Goal: Information Seeking & Learning: Learn about a topic

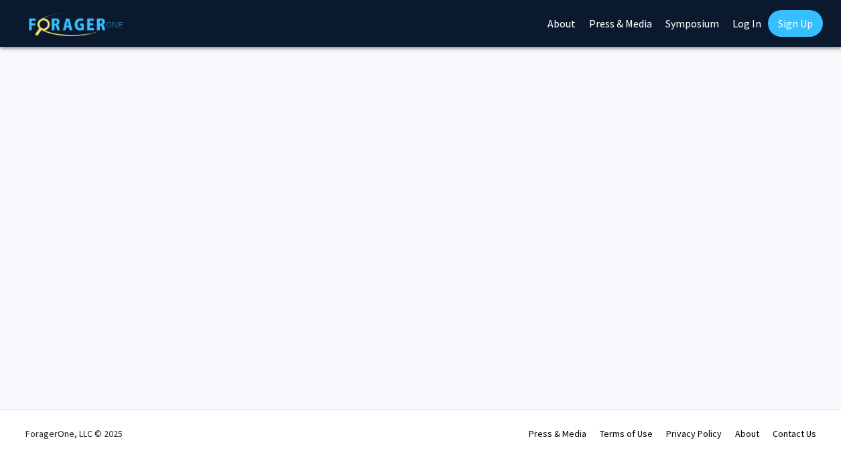
click at [746, 19] on link "Log In" at bounding box center [746, 23] width 42 height 47
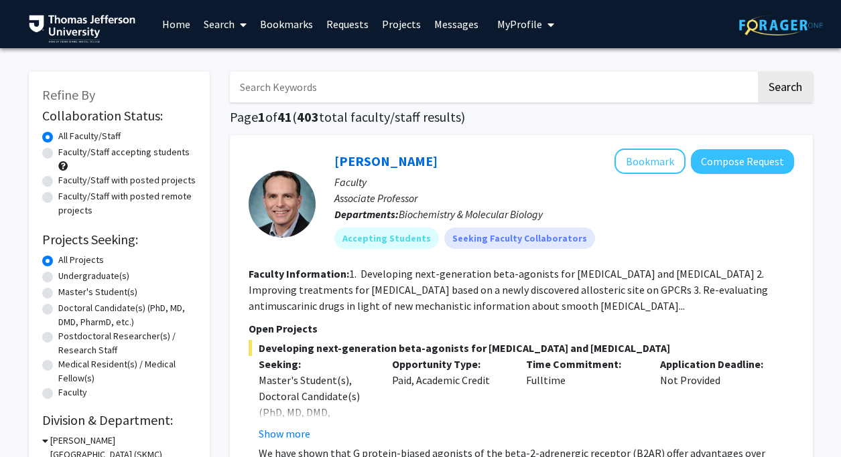
click at [58, 154] on label "Faculty/Staff accepting students" at bounding box center [123, 152] width 131 height 14
click at [58, 154] on input "Faculty/Staff accepting students" at bounding box center [62, 149] width 9 height 9
radio input "true"
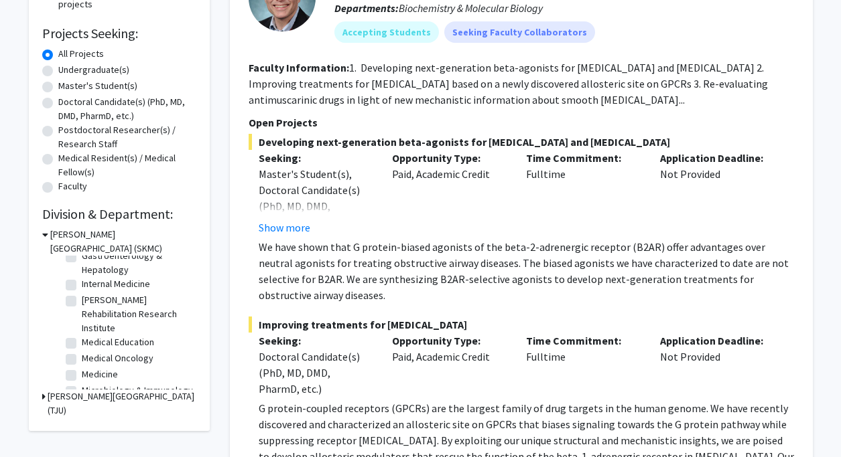
scroll to position [137, 0]
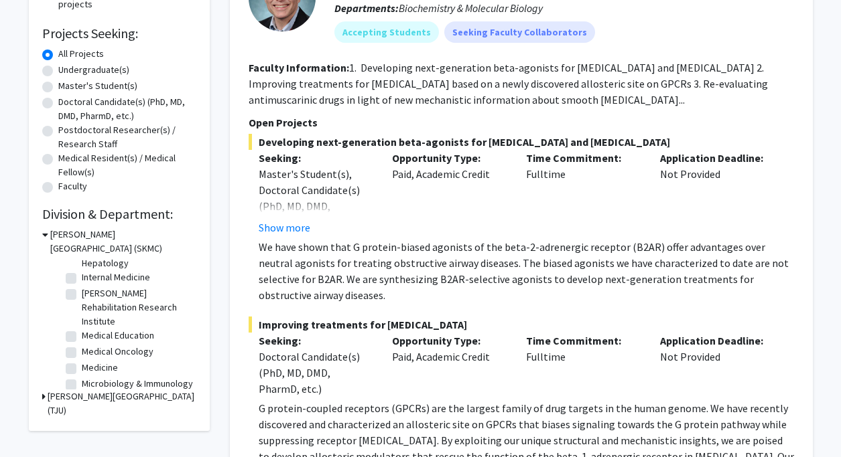
click at [82, 352] on label "Medical Oncology" at bounding box center [118, 352] width 72 height 14
click at [82, 352] on input "Medical Oncology" at bounding box center [86, 349] width 9 height 9
checkbox input "true"
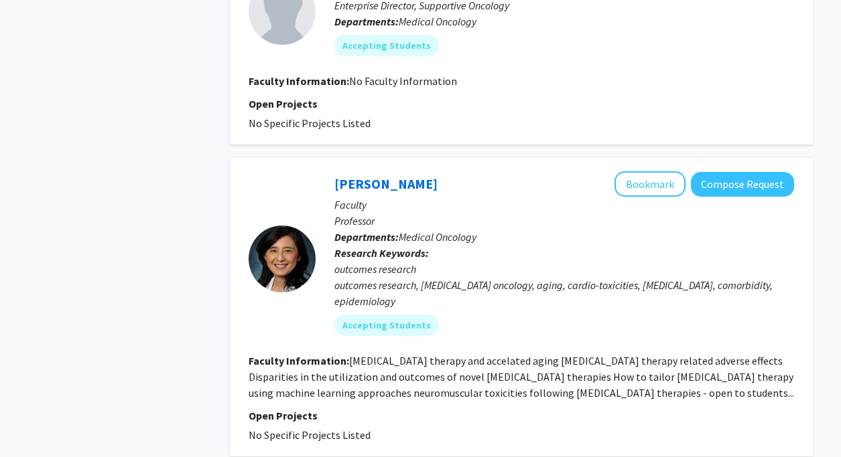
scroll to position [804, 0]
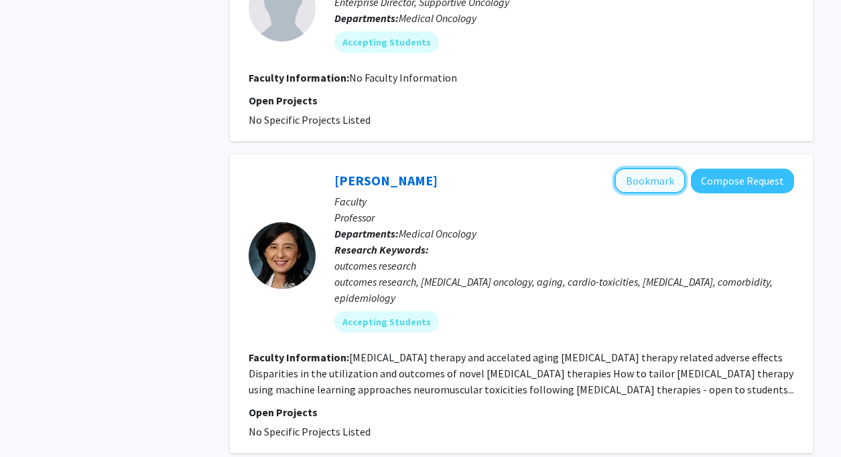
click at [633, 168] on button "Bookmark" at bounding box center [649, 180] width 71 height 25
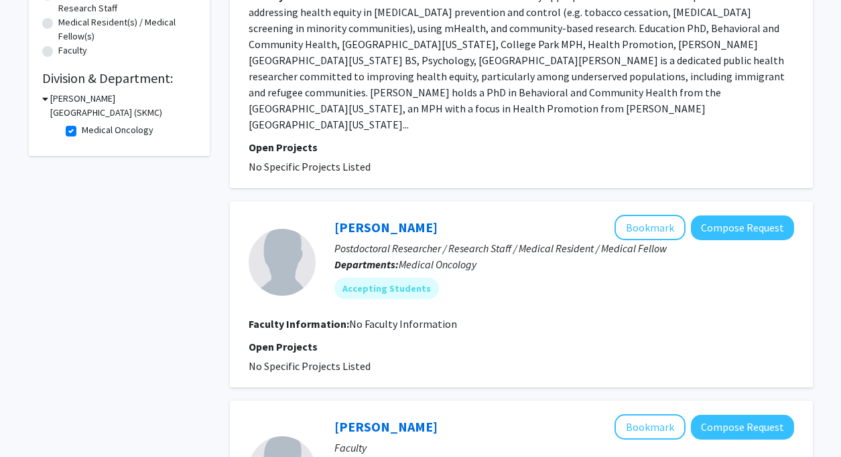
scroll to position [275, 0]
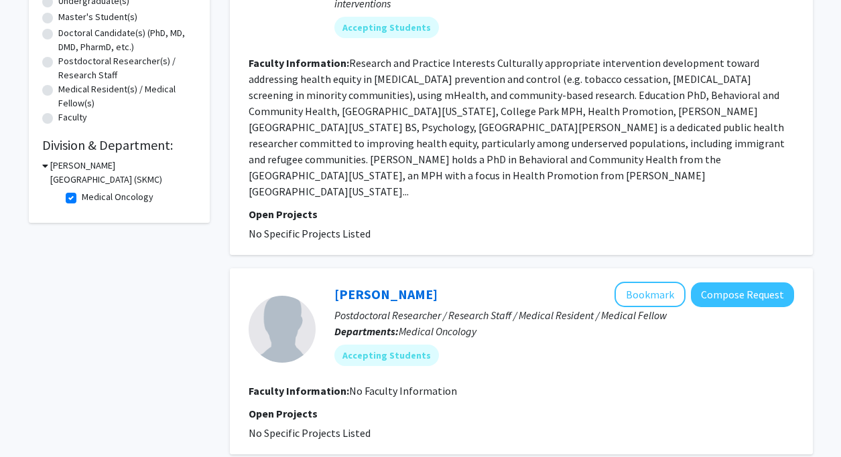
click at [82, 197] on label "Medical Oncology" at bounding box center [118, 197] width 72 height 14
click at [82, 197] on input "Medical Oncology" at bounding box center [86, 194] width 9 height 9
checkbox input "false"
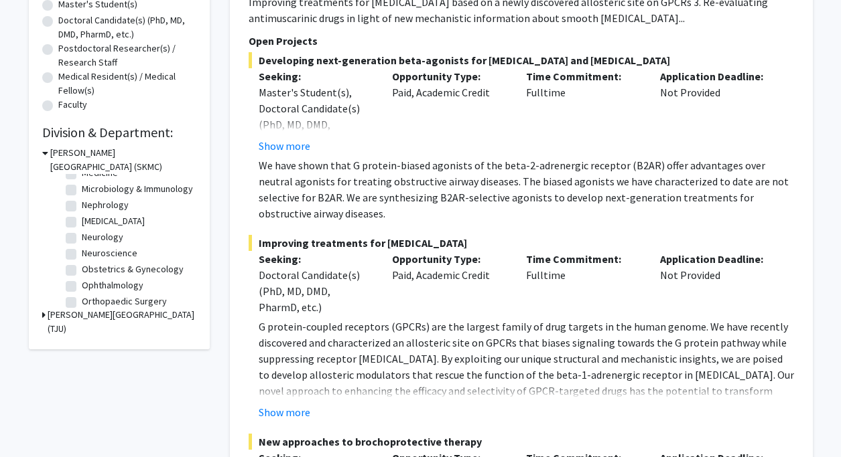
scroll to position [251, 0]
click at [82, 271] on label "Obstetrics & Gynecology" at bounding box center [133, 269] width 102 height 14
click at [82, 271] on input "Obstetrics & Gynecology" at bounding box center [86, 266] width 9 height 9
checkbox input "true"
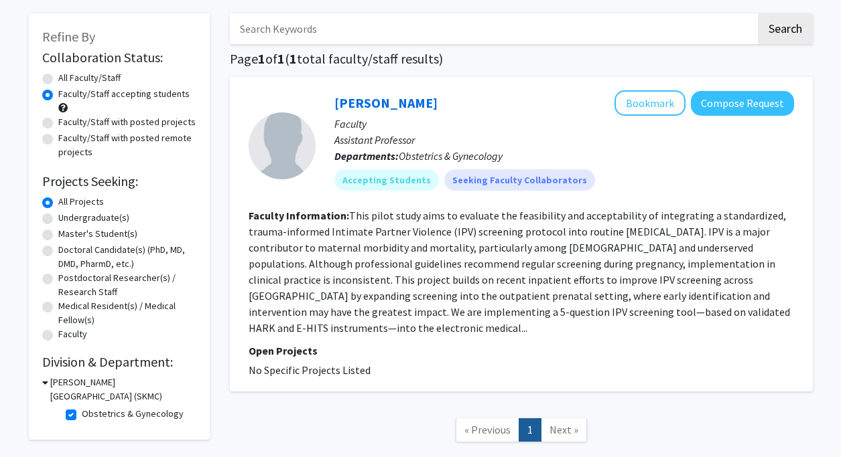
scroll to position [54, 0]
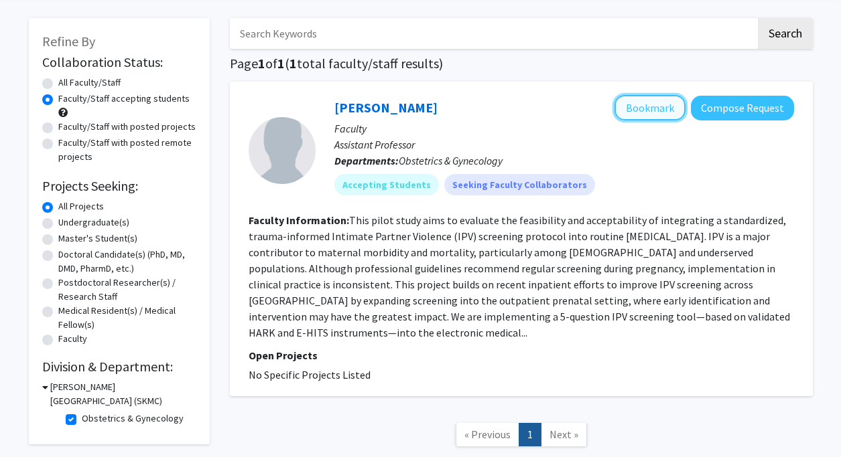
click at [658, 104] on button "Bookmark" at bounding box center [649, 107] width 71 height 25
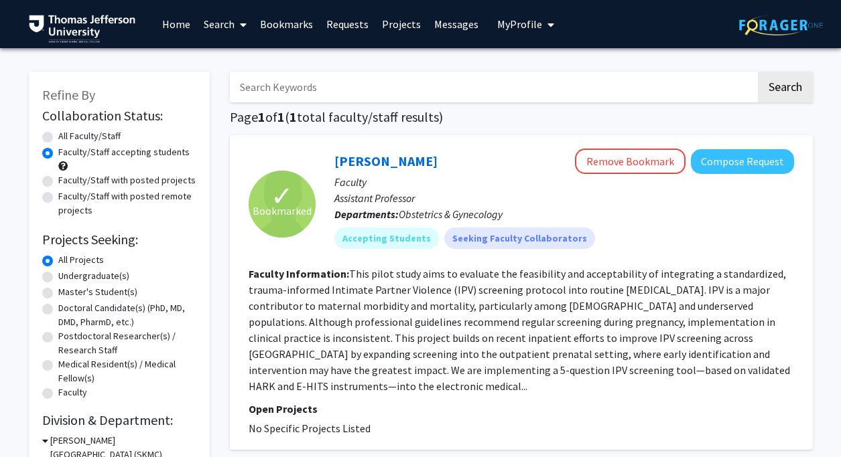
scroll to position [141, 0]
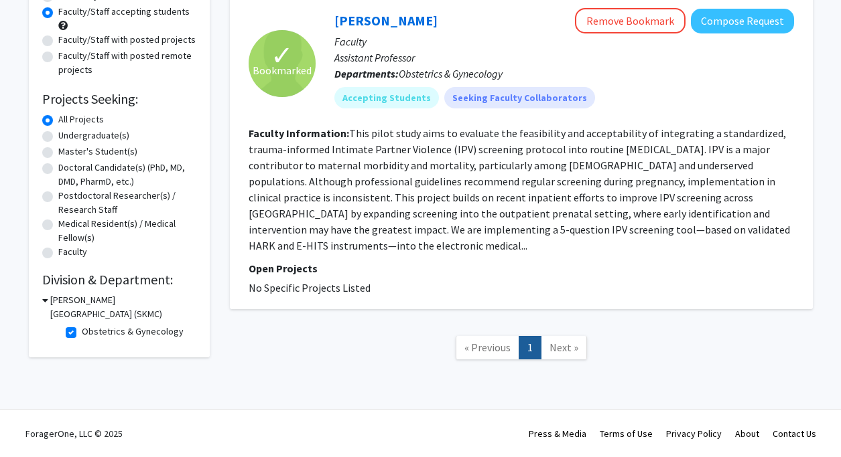
click at [82, 336] on label "Obstetrics & Gynecology" at bounding box center [133, 332] width 102 height 14
click at [82, 334] on input "Obstetrics & Gynecology" at bounding box center [86, 329] width 9 height 9
checkbox input "false"
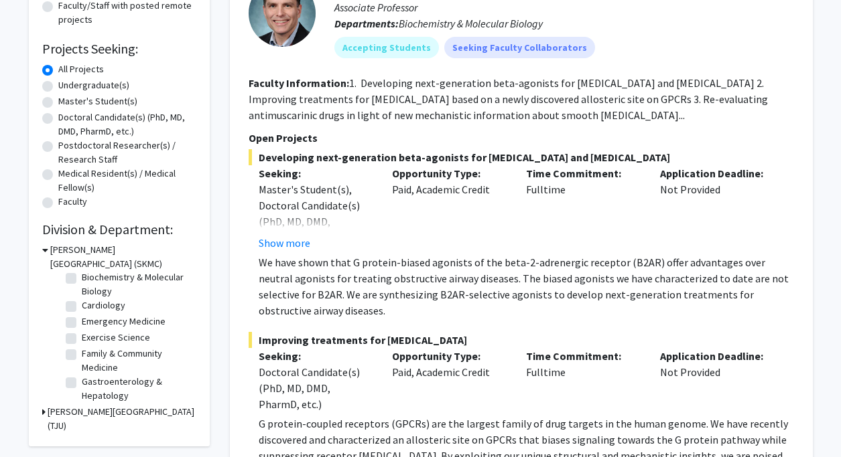
scroll to position [27, 0]
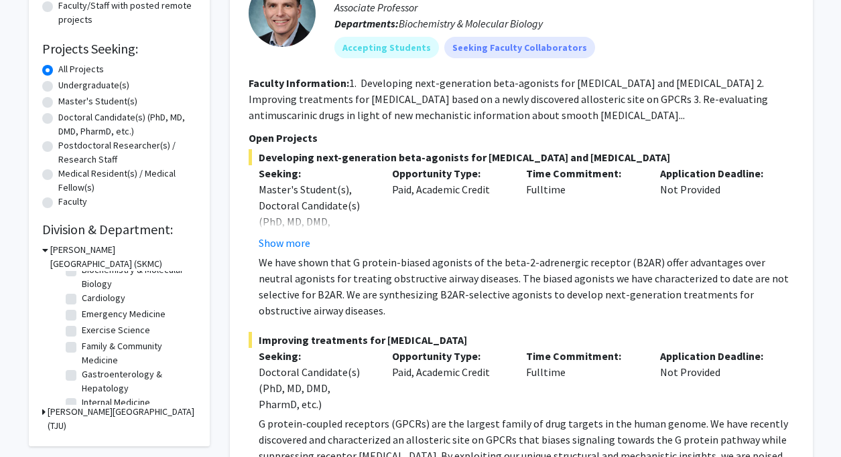
click at [82, 313] on label "Emergency Medicine" at bounding box center [124, 314] width 84 height 14
click at [82, 313] on input "Emergency Medicine" at bounding box center [86, 311] width 9 height 9
checkbox input "true"
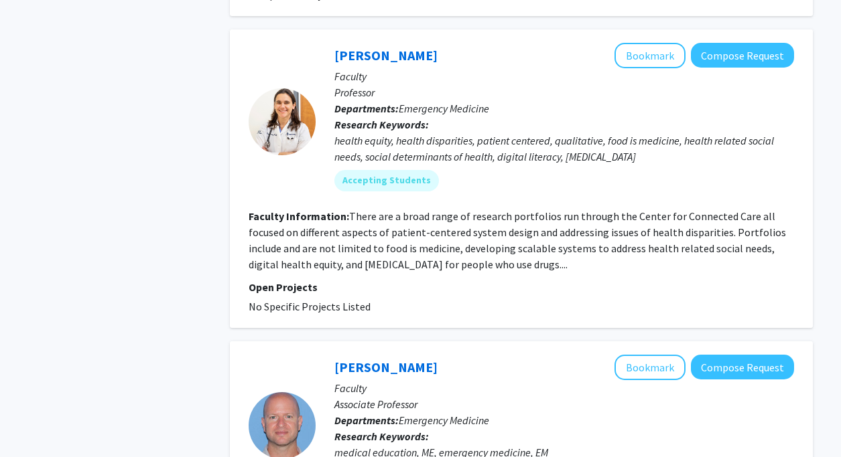
scroll to position [2320, 0]
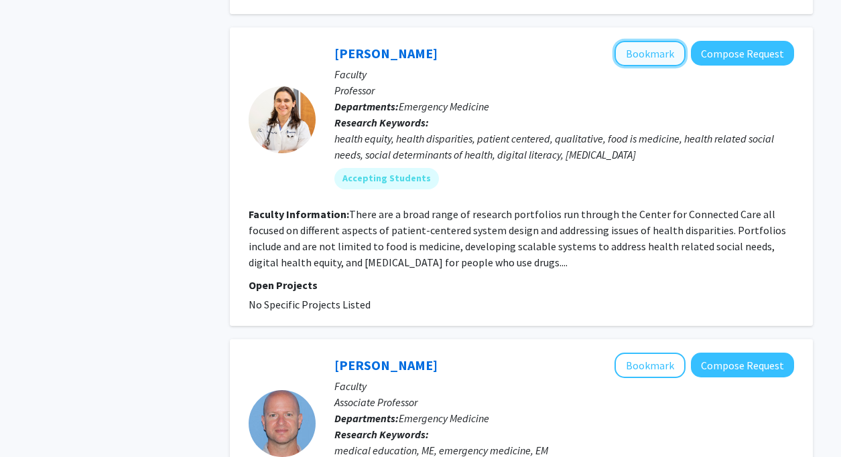
click at [634, 41] on button "Bookmark" at bounding box center [649, 53] width 71 height 25
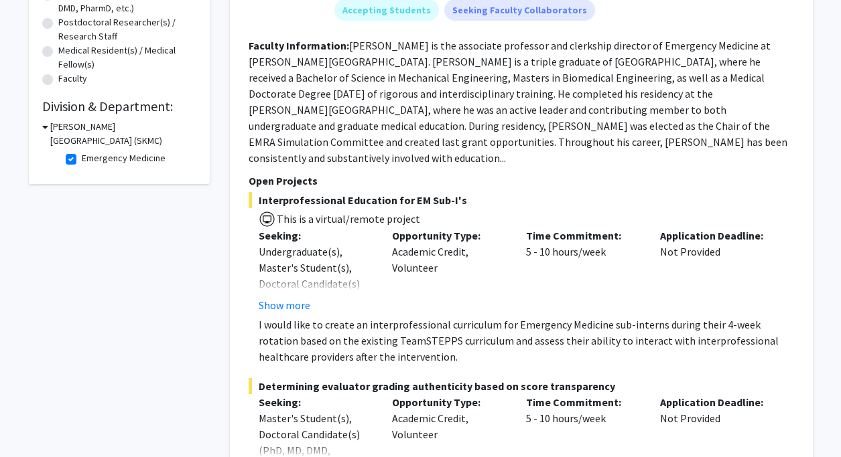
scroll to position [315, 0]
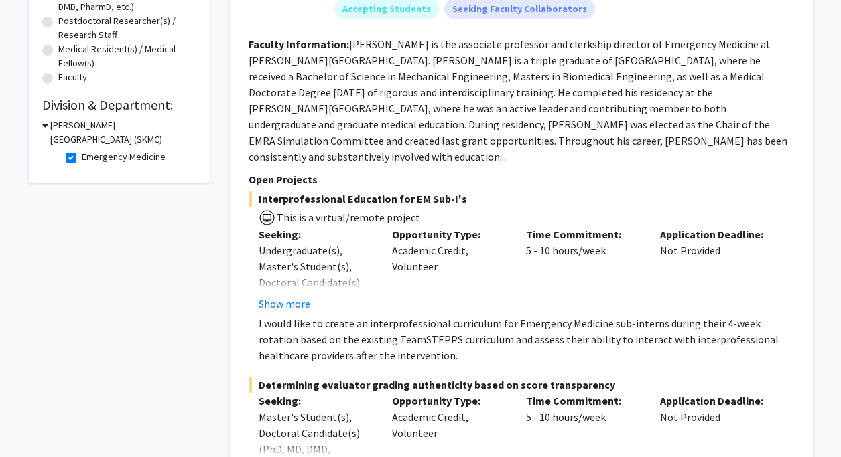
click at [82, 158] on label "Emergency Medicine" at bounding box center [124, 157] width 84 height 14
click at [82, 158] on input "Emergency Medicine" at bounding box center [86, 154] width 9 height 9
checkbox input "false"
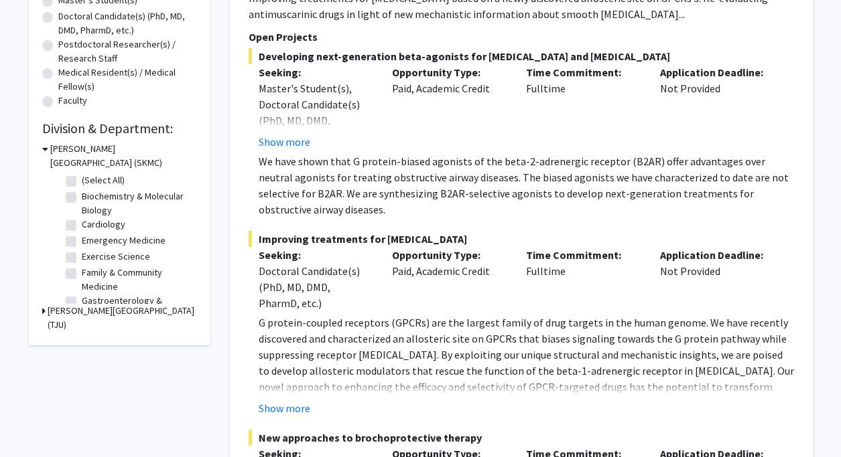
click at [82, 180] on label "(Select All)" at bounding box center [103, 180] width 43 height 14
click at [82, 180] on input "(Select All)" at bounding box center [86, 177] width 9 height 9
checkbox input "true"
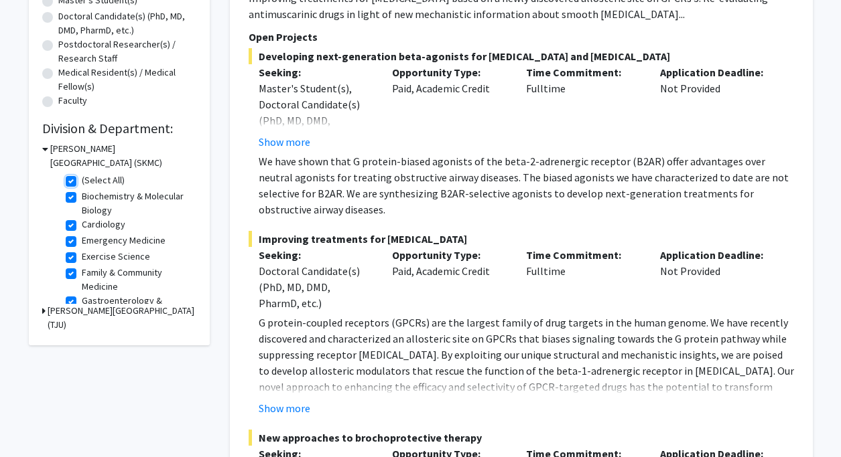
checkbox input "true"
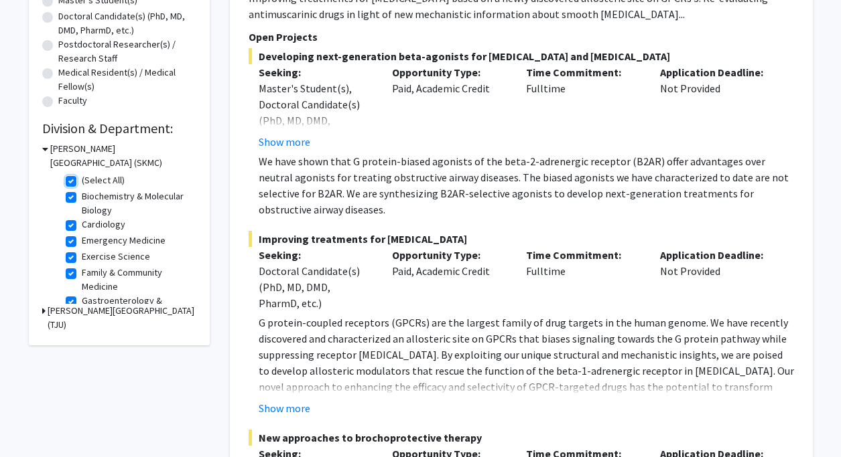
checkbox input "true"
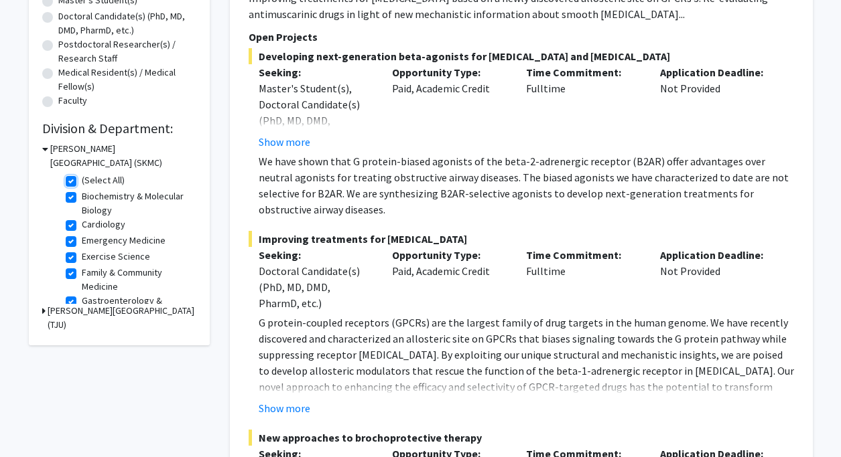
checkbox input "true"
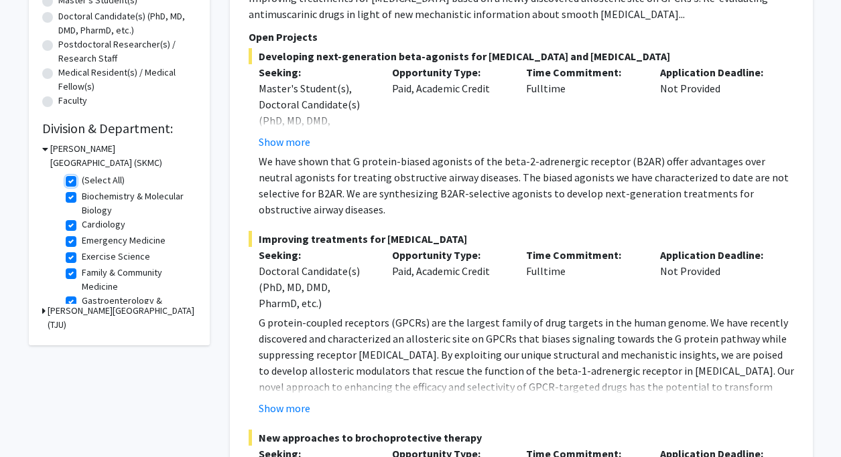
checkbox input "true"
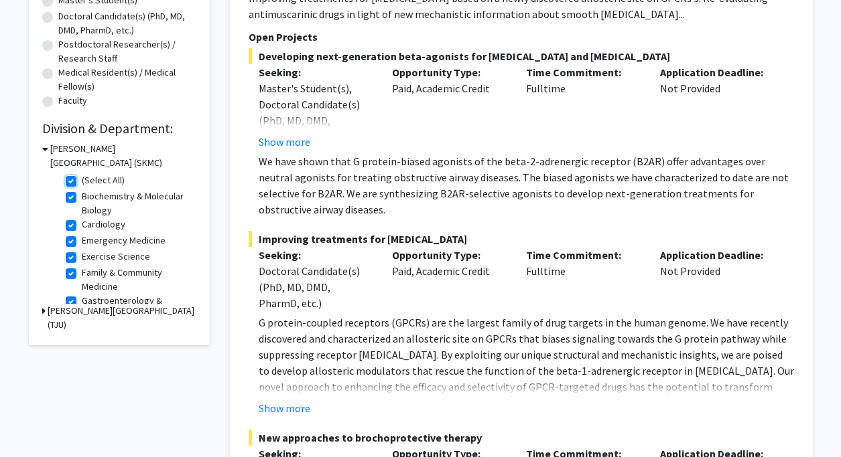
checkbox input "true"
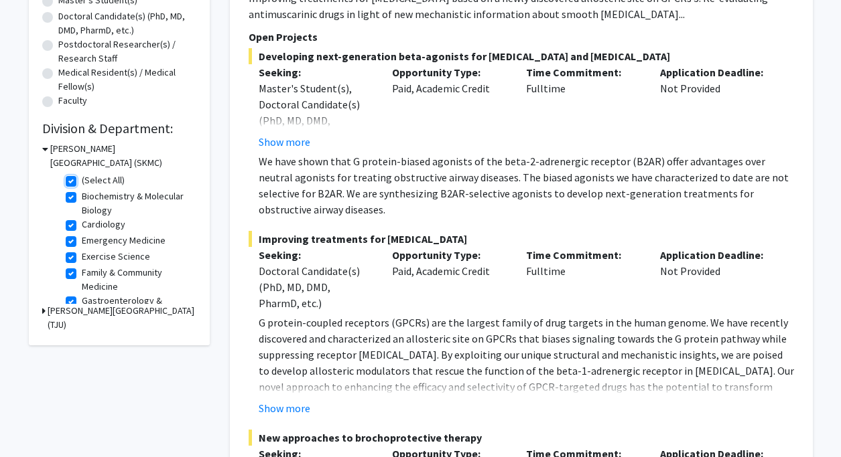
checkbox input "true"
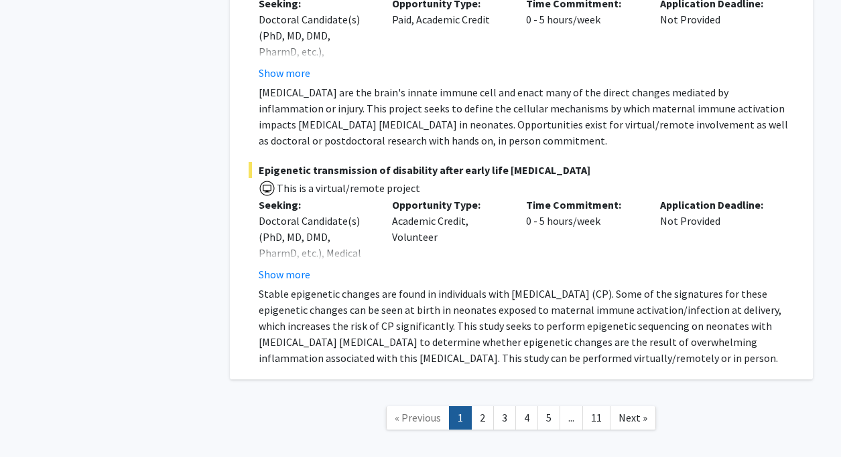
scroll to position [7396, 0]
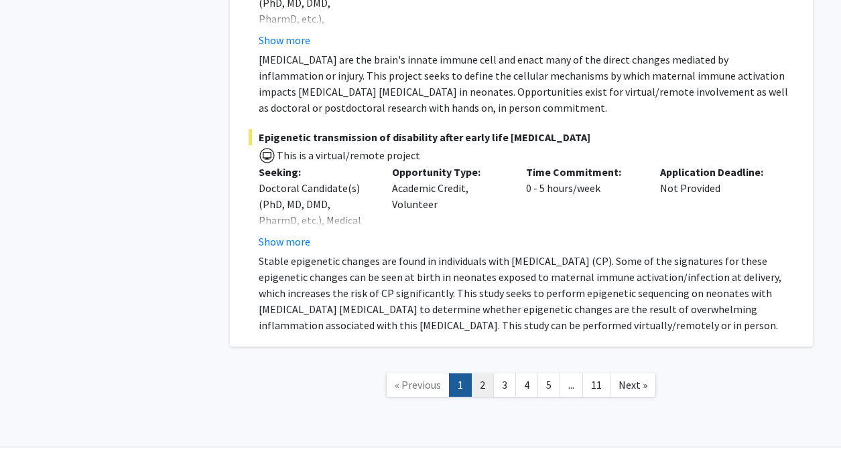
click at [482, 374] on link "2" at bounding box center [482, 385] width 23 height 23
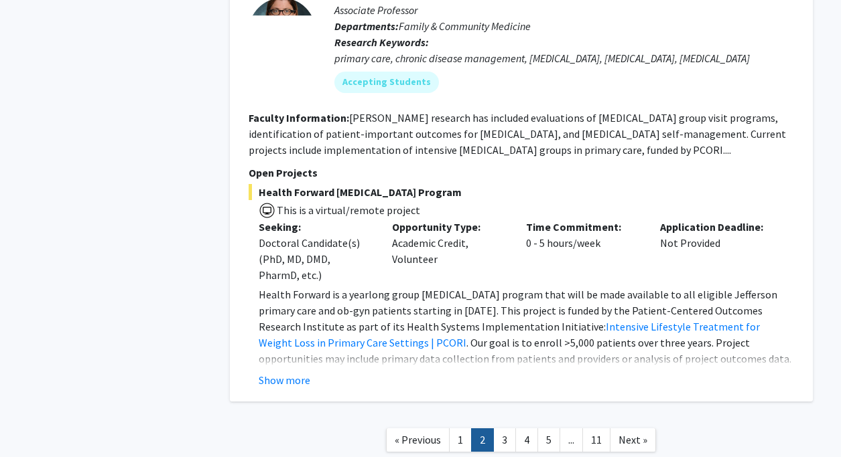
scroll to position [4032, 0]
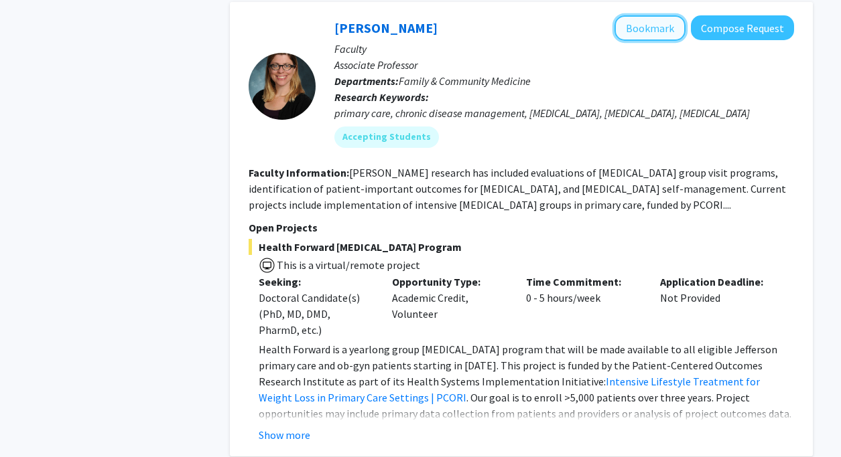
click at [673, 15] on button "Bookmark" at bounding box center [649, 27] width 71 height 25
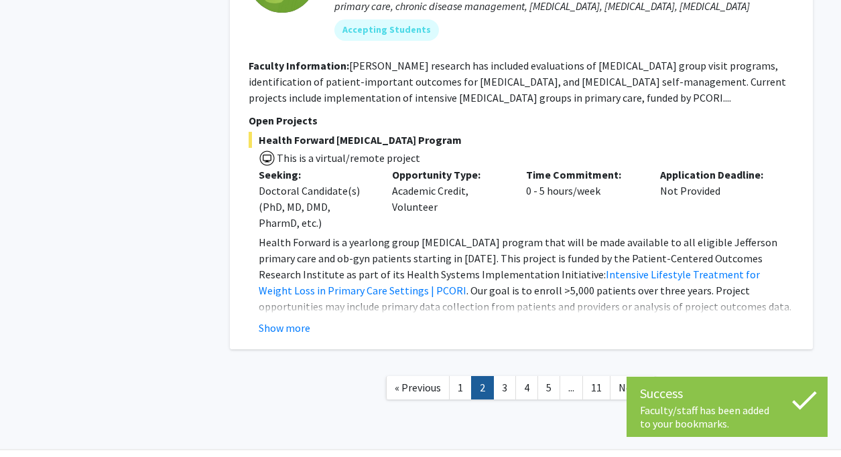
scroll to position [4164, 0]
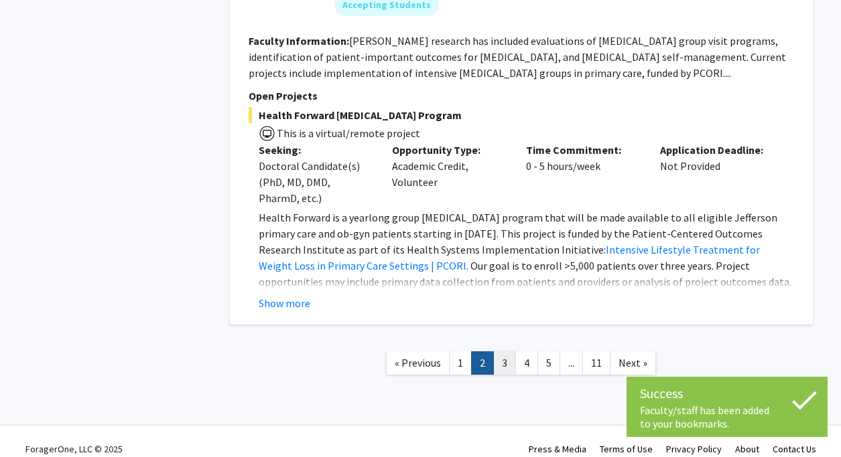
click at [494, 357] on link "3" at bounding box center [504, 363] width 23 height 23
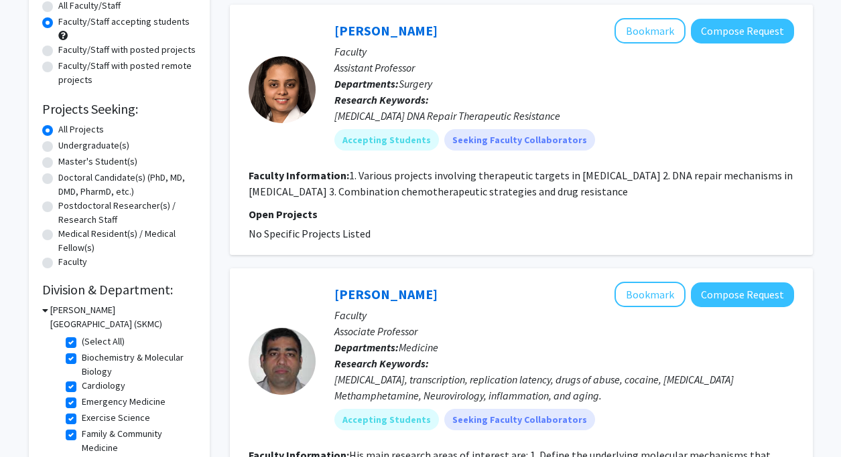
scroll to position [135, 0]
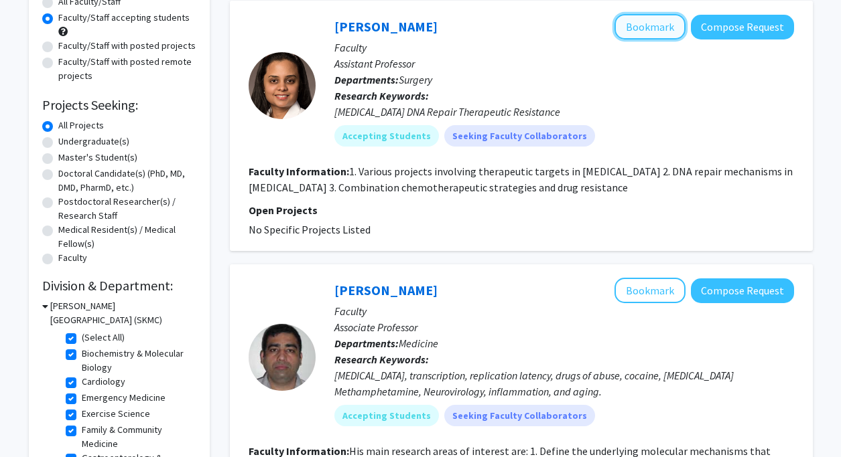
click at [622, 26] on button "Bookmark" at bounding box center [649, 26] width 71 height 25
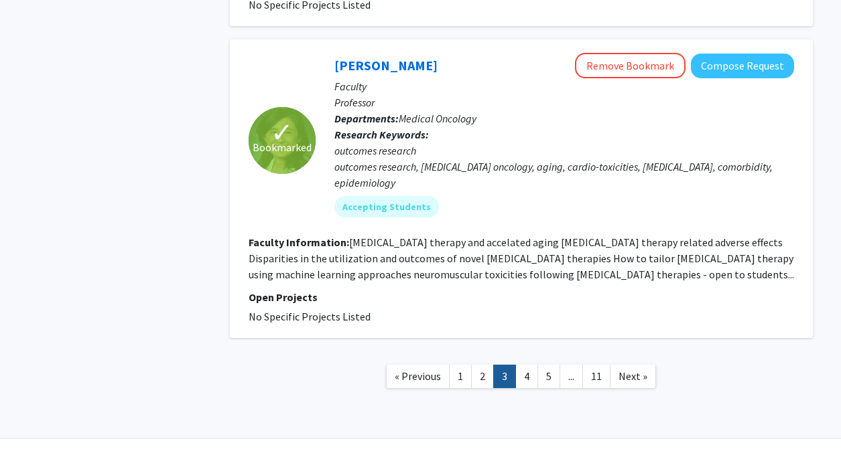
scroll to position [2870, 0]
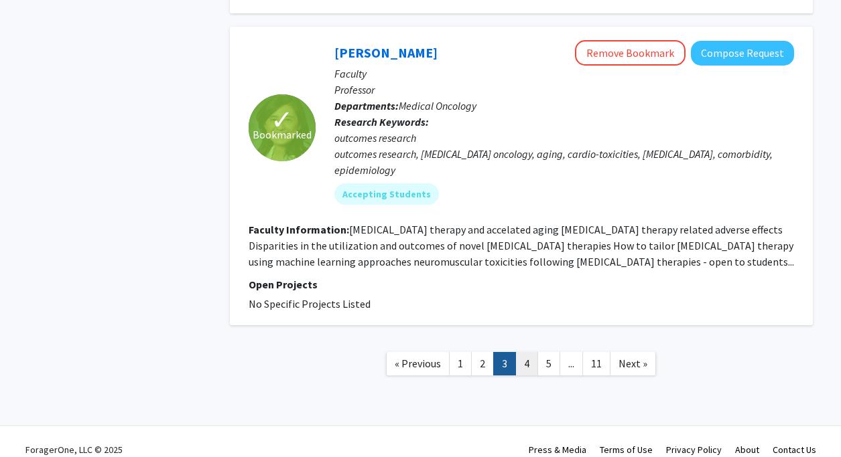
click at [520, 352] on link "4" at bounding box center [526, 363] width 23 height 23
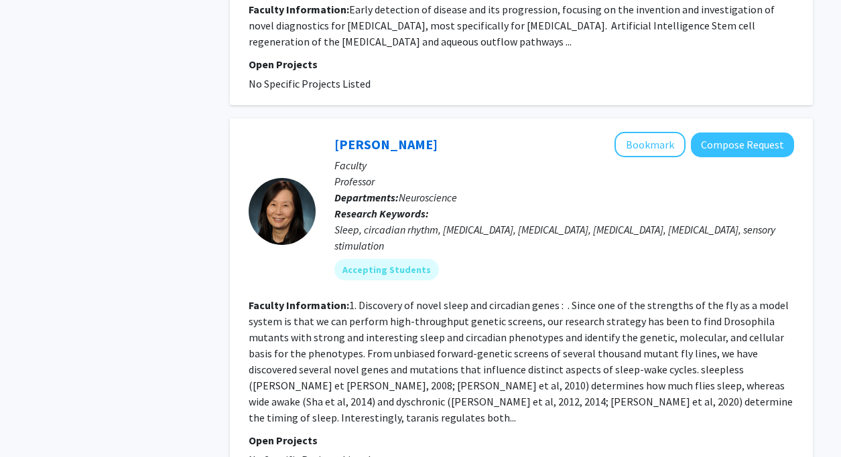
scroll to position [2799, 0]
click at [628, 133] on button "Bookmark" at bounding box center [649, 145] width 71 height 25
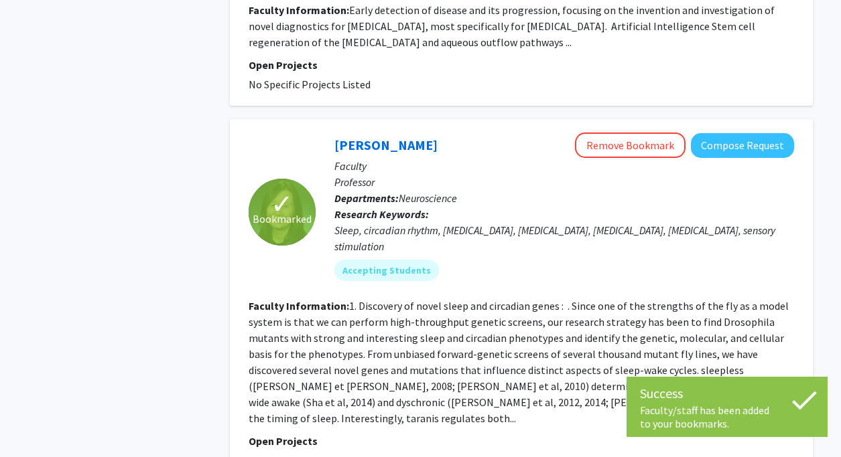
scroll to position [2907, 0]
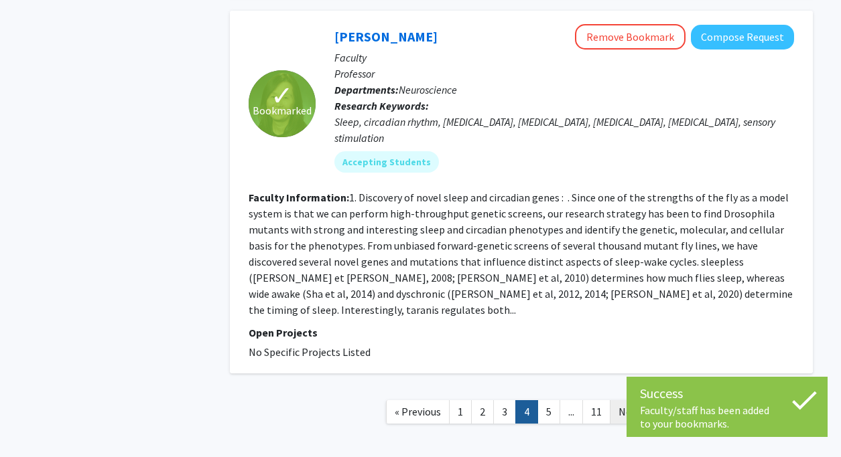
click at [626, 401] on link "Next »" at bounding box center [633, 412] width 46 height 23
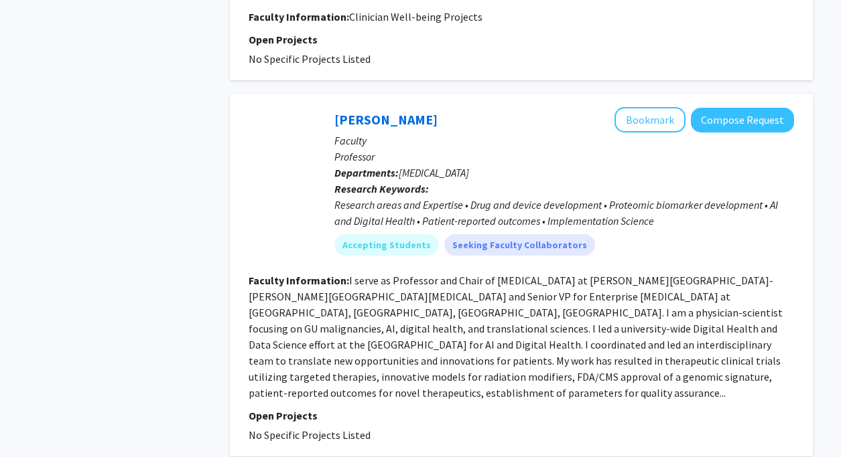
scroll to position [2277, 0]
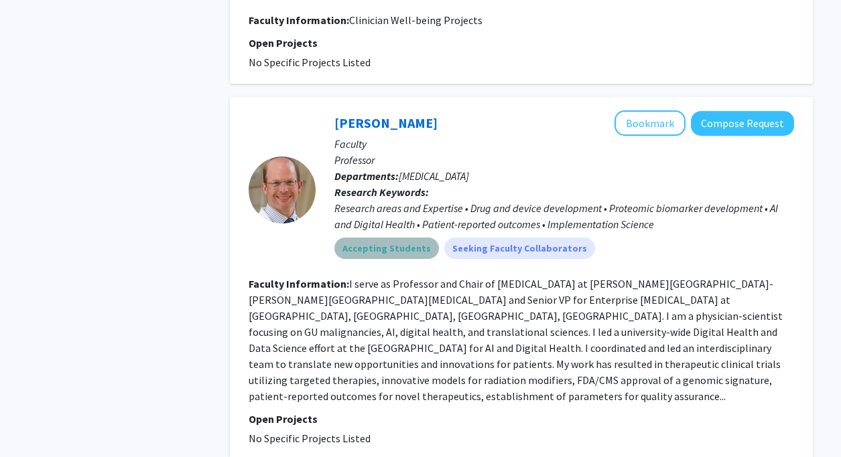
click at [392, 238] on mat-chip "Accepting Students" at bounding box center [386, 248] width 104 height 21
click at [415, 200] on div "Research areas and Expertise • Drug and device development • Proteomic biomarke…" at bounding box center [564, 216] width 460 height 32
click at [661, 111] on button "Bookmark" at bounding box center [649, 123] width 71 height 25
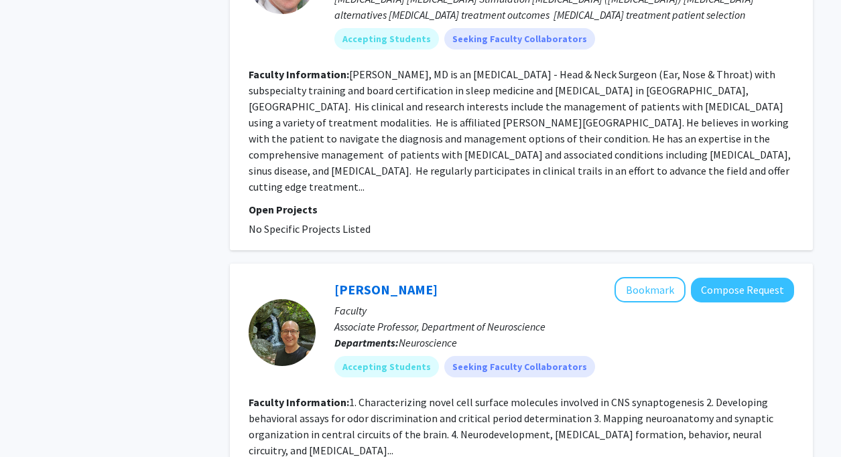
scroll to position [2971, 0]
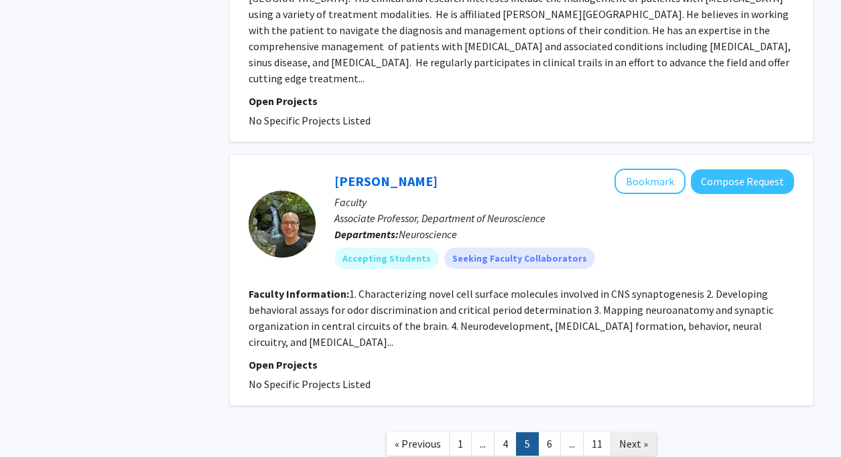
click at [628, 437] on span "Next »" at bounding box center [633, 443] width 29 height 13
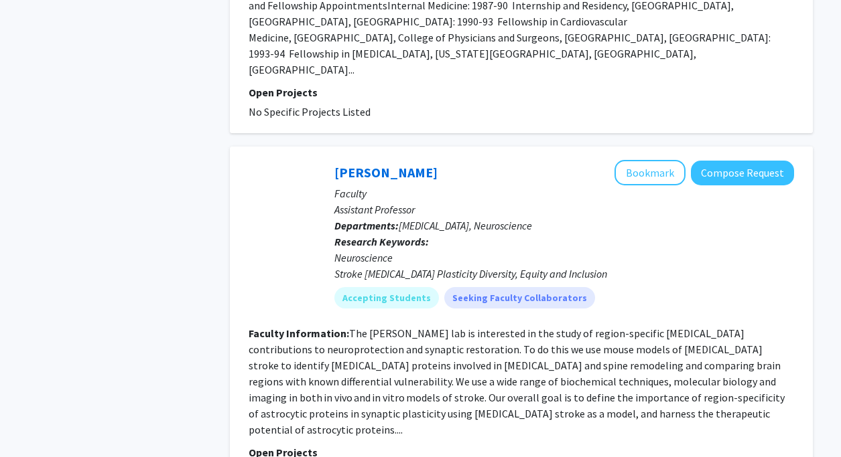
scroll to position [1753, 0]
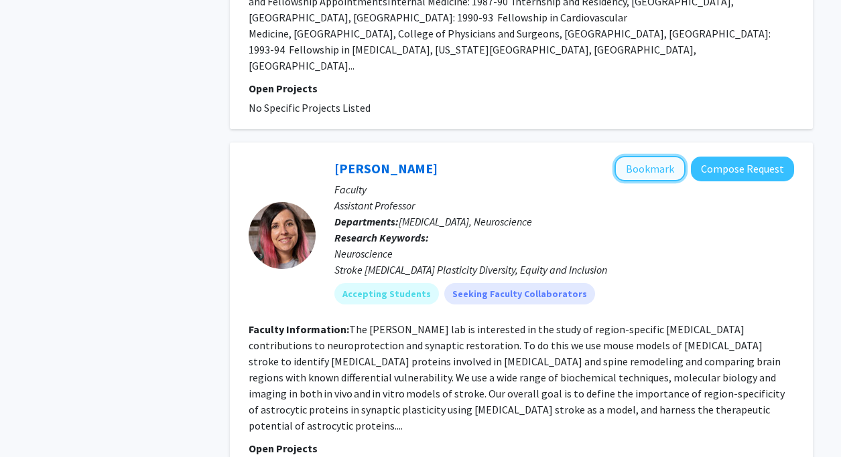
click at [642, 156] on button "Bookmark" at bounding box center [649, 168] width 71 height 25
